Goal: Task Accomplishment & Management: Use online tool/utility

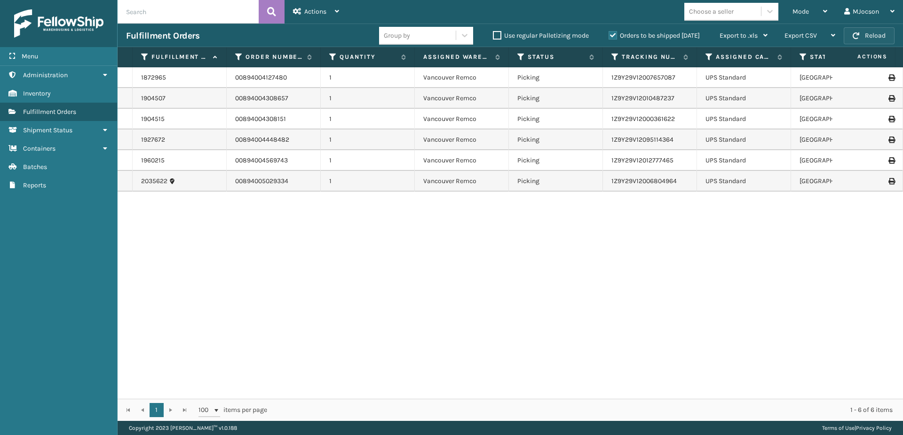
click at [866, 32] on button "Reload" at bounding box center [869, 35] width 51 height 17
click at [866, 34] on button "Reload" at bounding box center [869, 35] width 51 height 17
click at [864, 39] on button "Reload" at bounding box center [869, 35] width 51 height 17
click at [858, 36] on span "button" at bounding box center [856, 35] width 7 height 7
click at [849, 35] on button "Reload" at bounding box center [869, 35] width 51 height 17
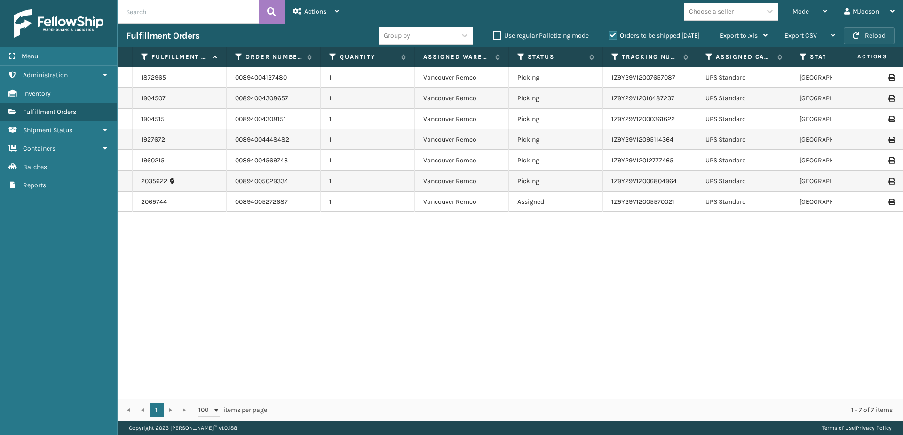
click at [863, 39] on button "Reload" at bounding box center [869, 35] width 51 height 17
click at [797, 15] on span "Mode" at bounding box center [801, 12] width 16 height 8
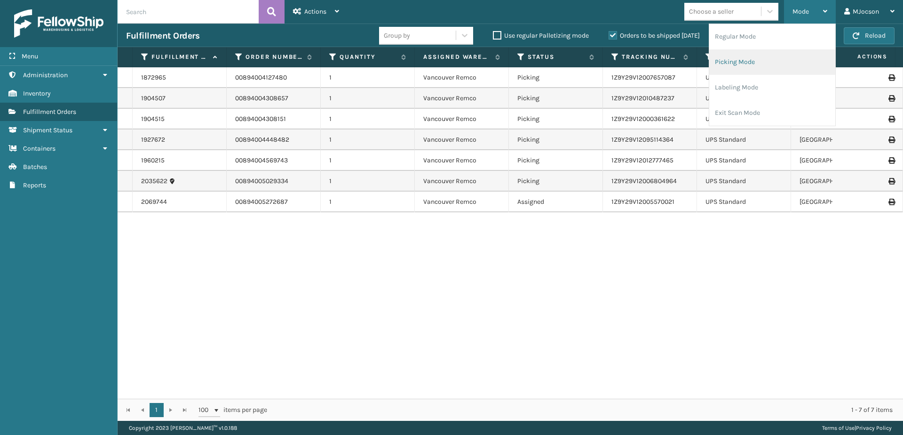
click at [745, 60] on li "Picking Mode" at bounding box center [772, 61] width 126 height 25
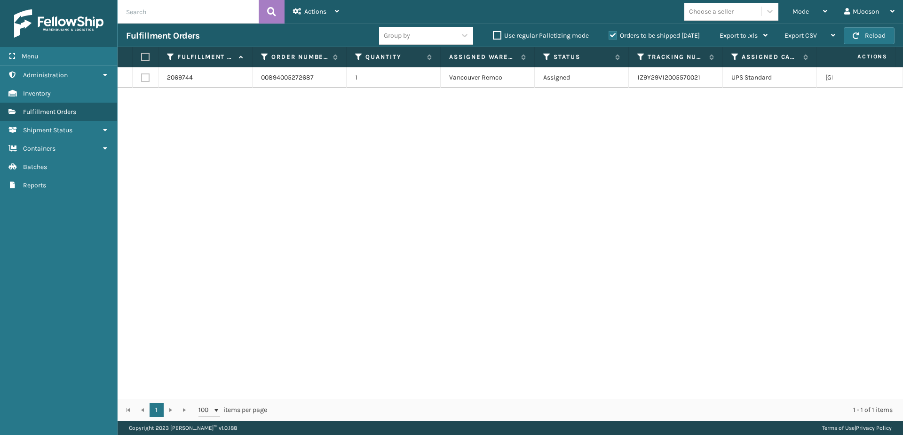
click at [146, 56] on label at bounding box center [144, 57] width 6 height 8
click at [142, 56] on input "checkbox" at bounding box center [141, 57] width 0 height 6
checkbox input "true"
click at [325, 12] on span "Actions" at bounding box center [315, 12] width 22 height 8
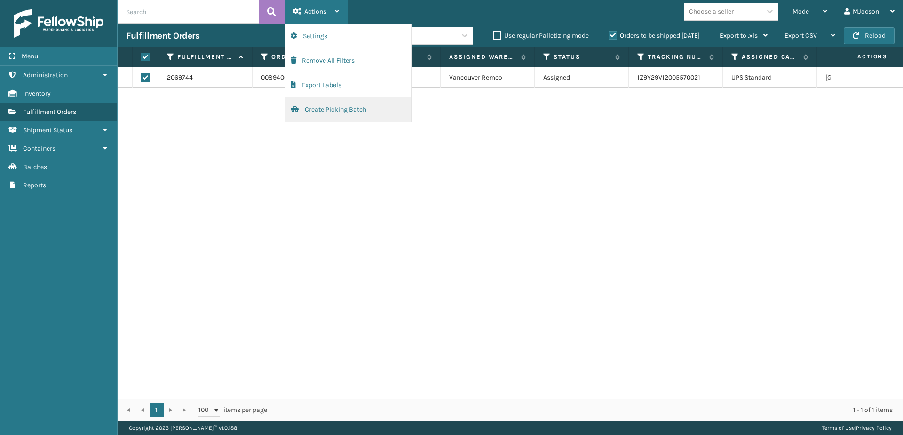
click at [317, 111] on button "Create Picking Batch" at bounding box center [348, 109] width 126 height 24
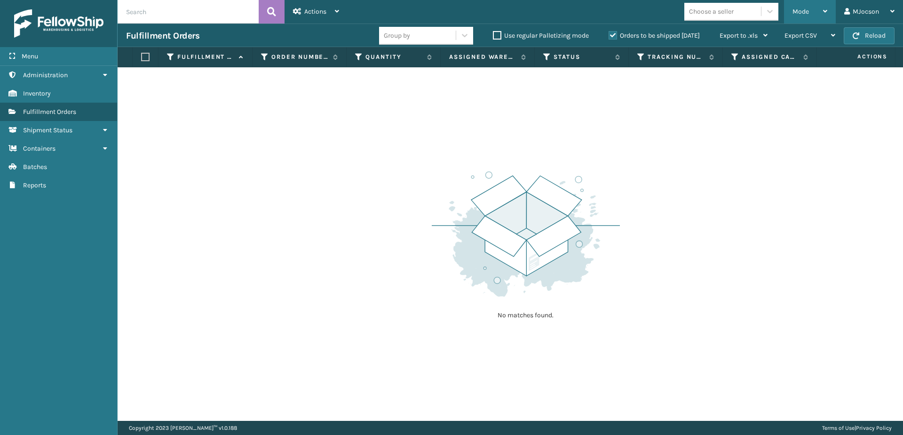
click at [816, 10] on div "Mode" at bounding box center [810, 12] width 35 height 24
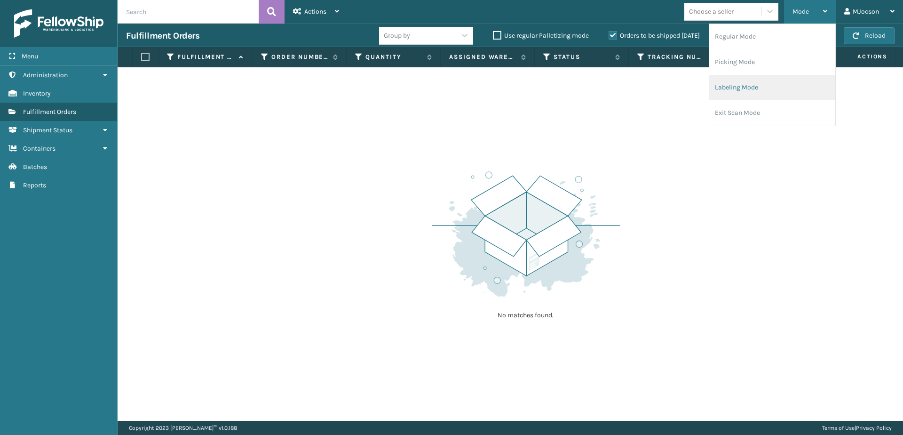
click at [733, 90] on li "Labeling Mode" at bounding box center [772, 87] width 126 height 25
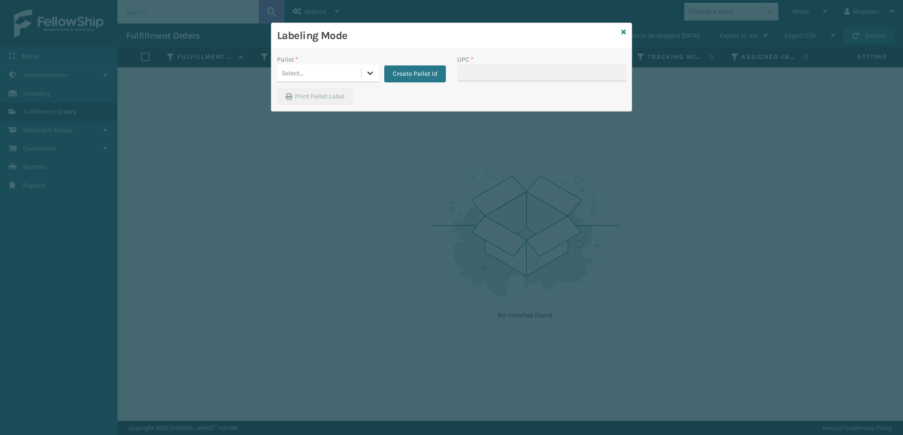
click at [367, 77] on icon at bounding box center [369, 72] width 9 height 9
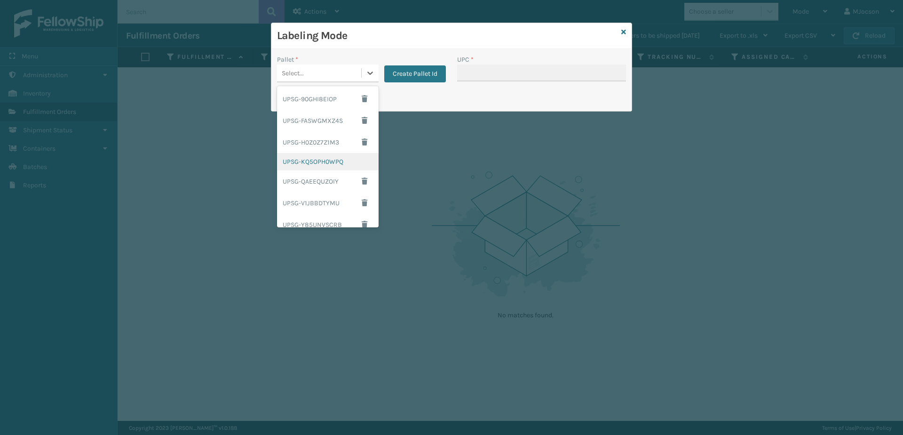
click at [338, 166] on div "UPSG-KQ5OPH0WPQ" at bounding box center [328, 161] width 102 height 17
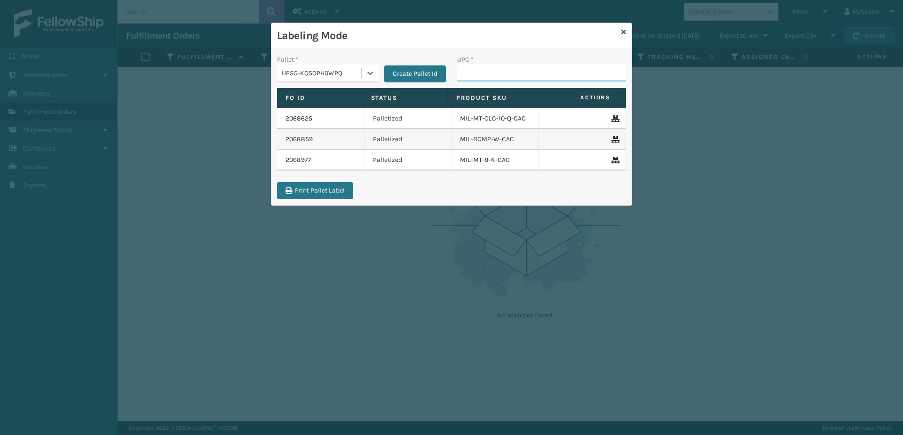
click at [478, 76] on input "UPC *" at bounding box center [541, 72] width 169 height 17
click at [619, 32] on div "Labeling Mode" at bounding box center [451, 36] width 360 height 26
click at [620, 32] on div "Labeling Mode" at bounding box center [451, 36] width 360 height 26
click at [627, 34] on div "Labeling Mode" at bounding box center [451, 36] width 360 height 26
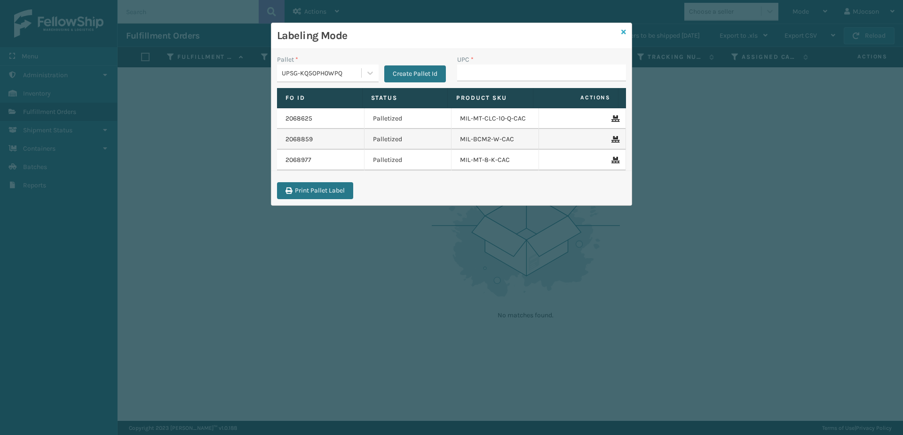
click at [625, 29] on icon at bounding box center [623, 32] width 5 height 7
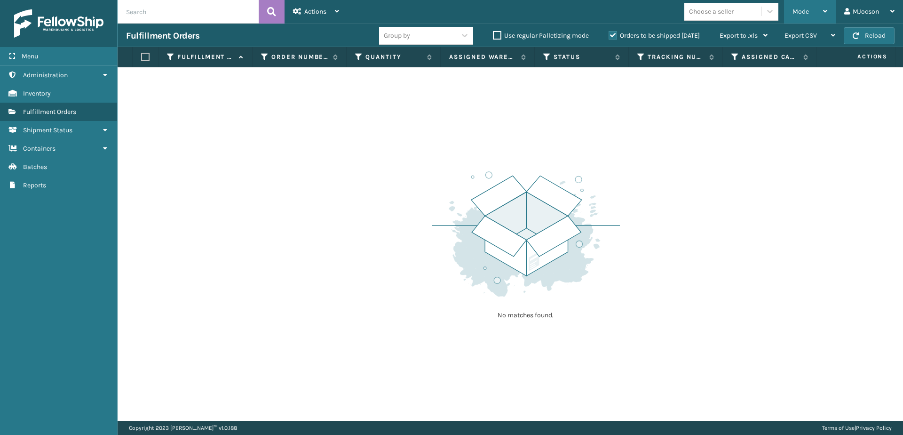
click at [815, 10] on div "Mode" at bounding box center [810, 12] width 35 height 24
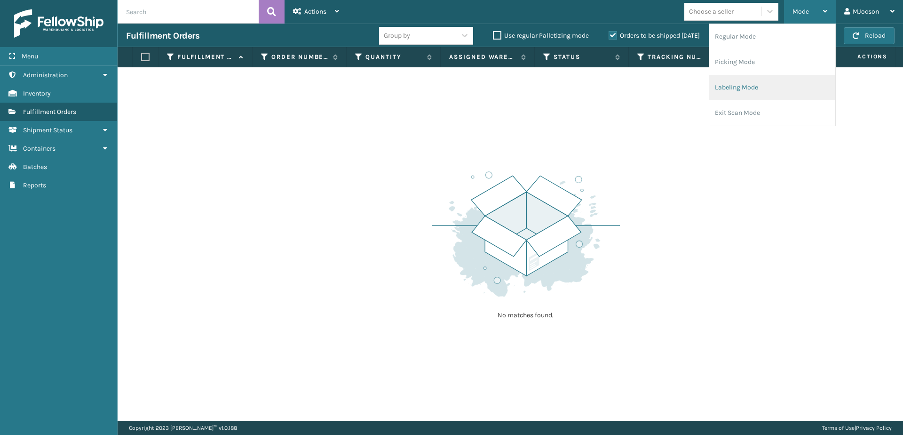
click at [768, 89] on li "Labeling Mode" at bounding box center [772, 87] width 126 height 25
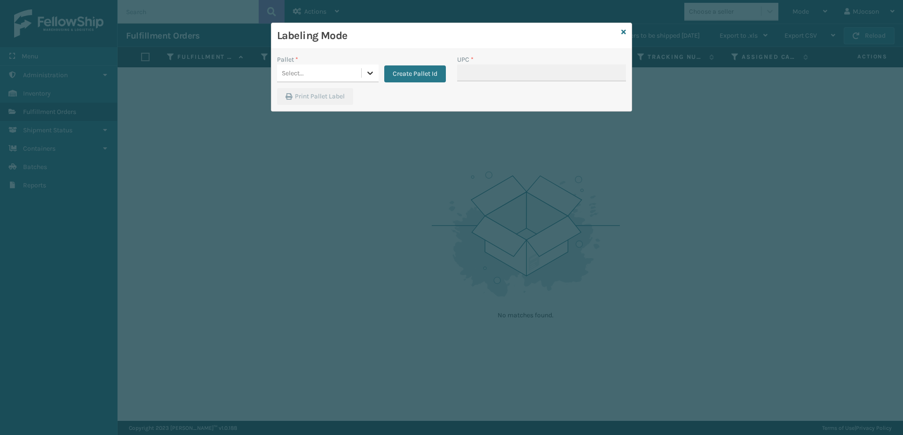
click at [375, 76] on div at bounding box center [370, 72] width 17 height 17
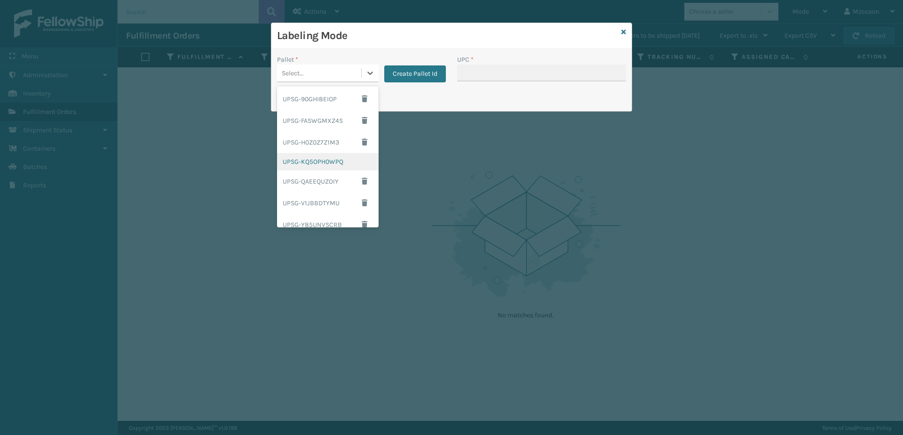
click at [326, 165] on div "UPSG-KQ5OPH0WPQ" at bounding box center [328, 161] width 102 height 17
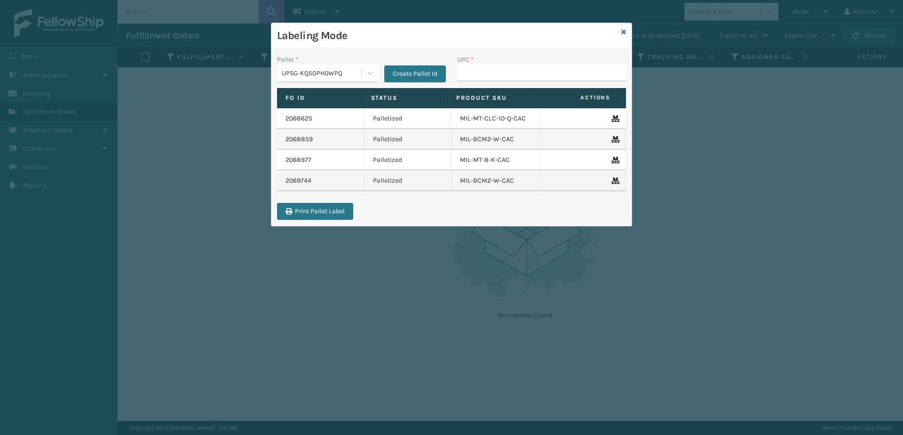
click at [626, 33] on div "Labeling Mode" at bounding box center [451, 36] width 360 height 26
click at [623, 31] on icon at bounding box center [623, 32] width 5 height 7
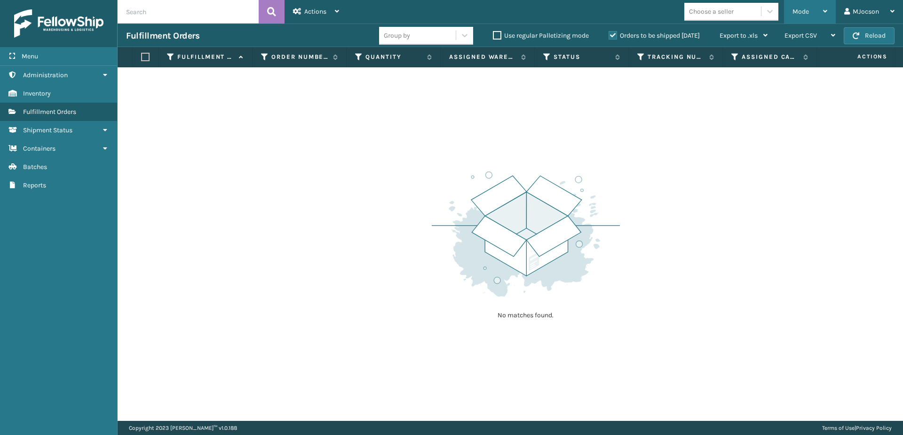
click at [809, 16] on div "Mode" at bounding box center [810, 12] width 35 height 24
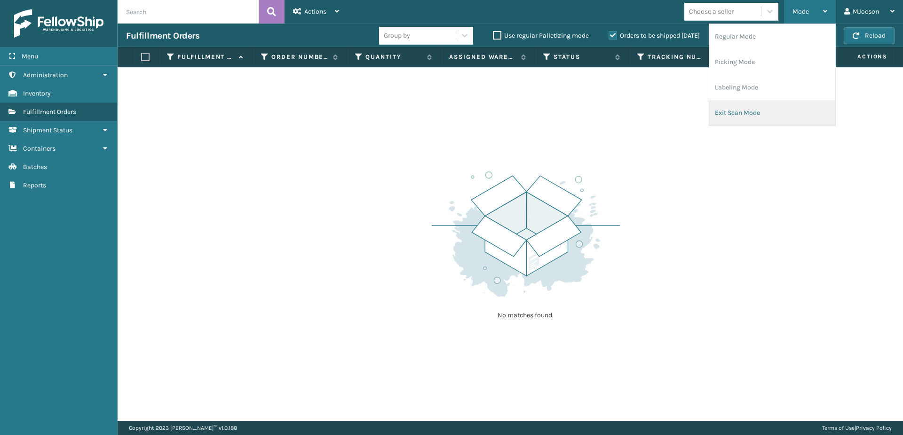
click at [767, 114] on li "Exit Scan Mode" at bounding box center [772, 112] width 126 height 25
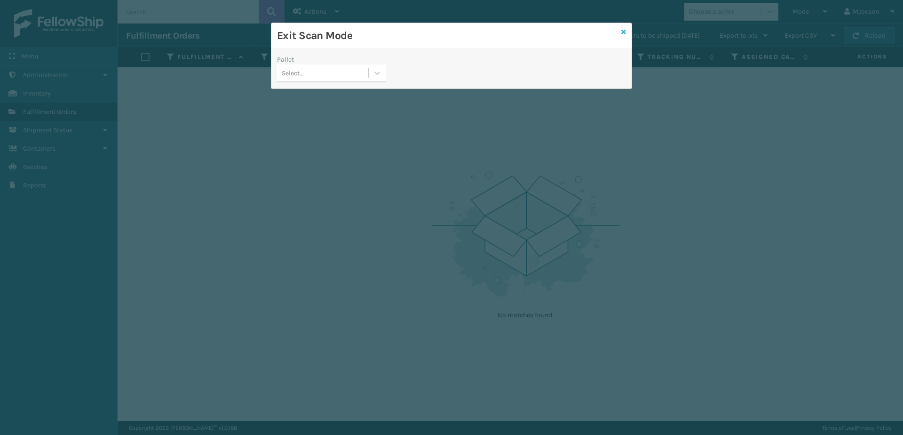
click at [622, 33] on icon at bounding box center [623, 32] width 5 height 7
